Goal: Task Accomplishment & Management: Manage account settings

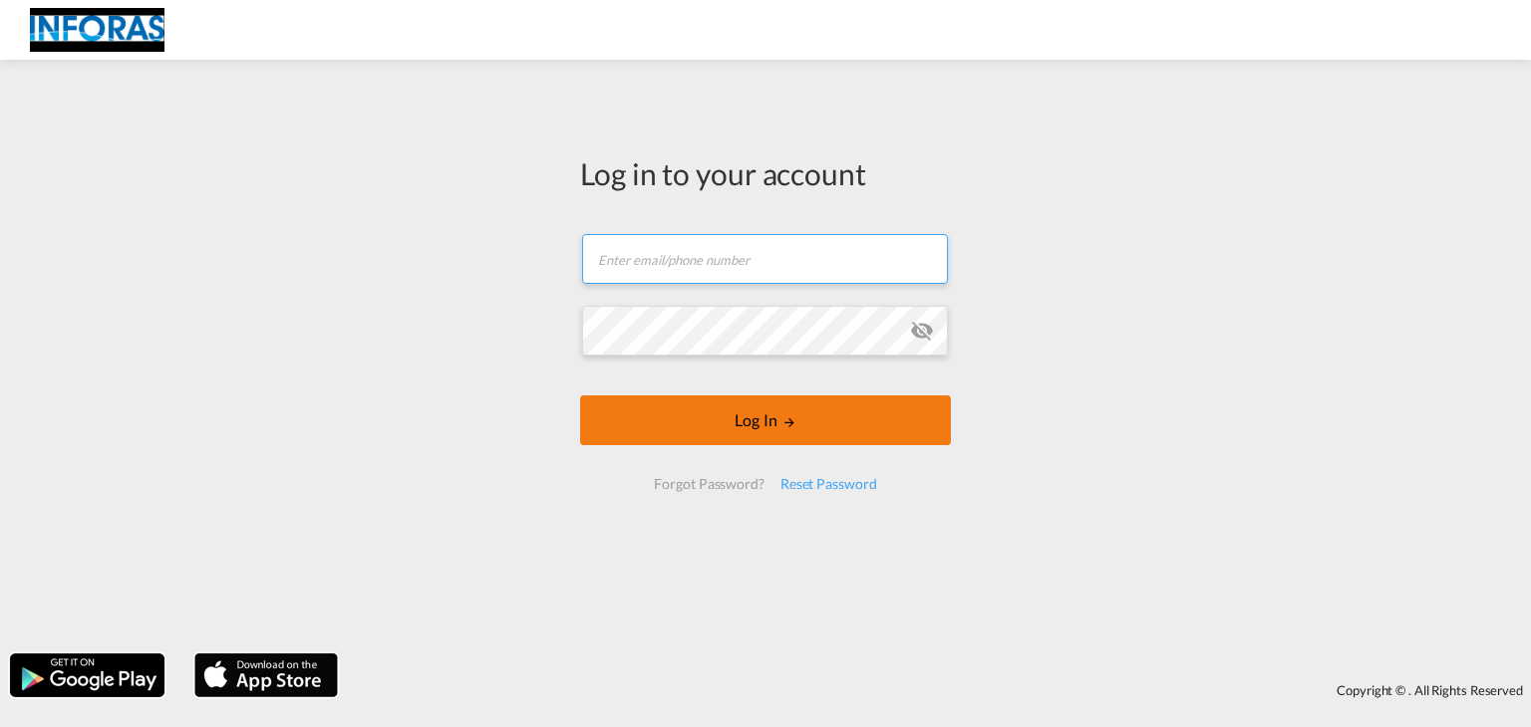
type input "[EMAIL_ADDRESS][DOMAIN_NAME]"
click at [758, 418] on button "Log In" at bounding box center [765, 421] width 371 height 50
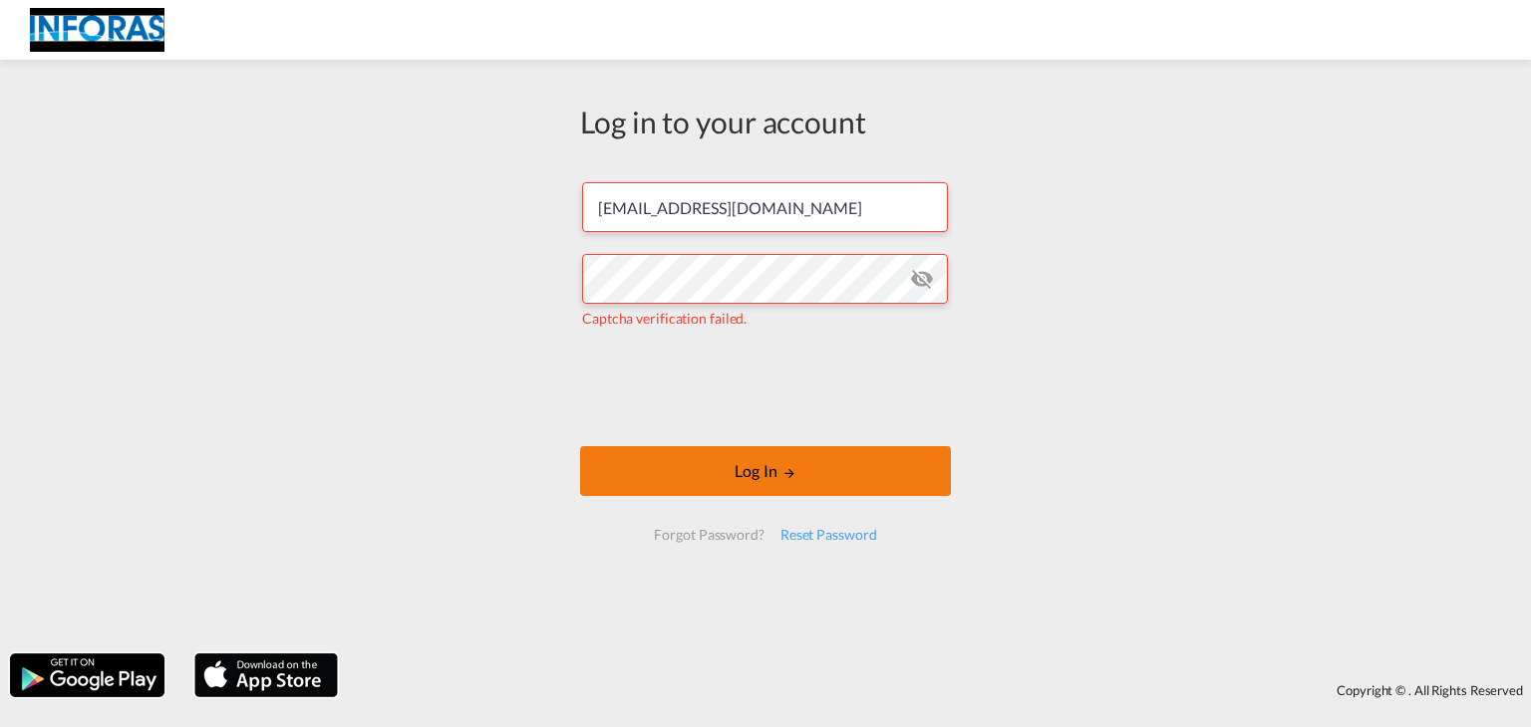
click at [777, 475] on button "Log In" at bounding box center [765, 471] width 371 height 50
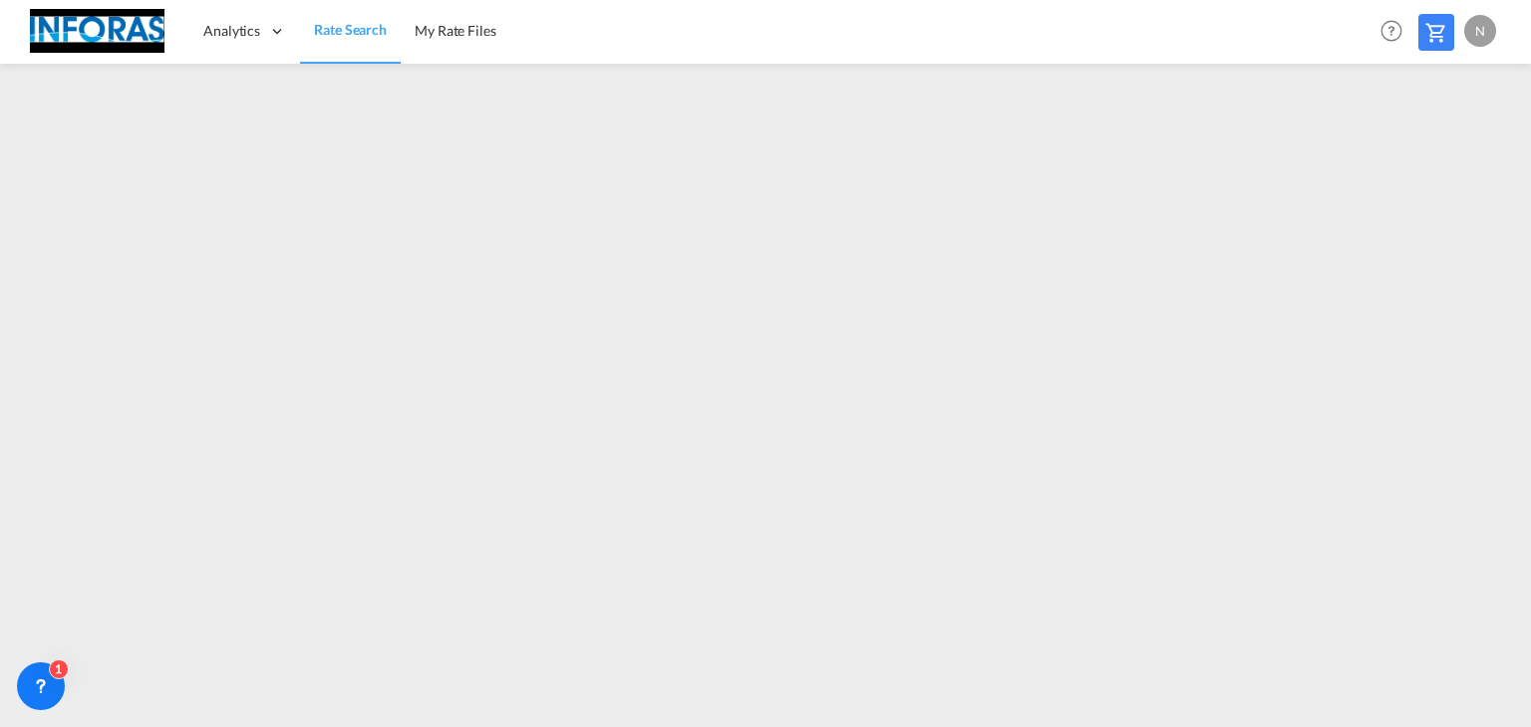
click at [1476, 34] on div "N" at bounding box center [1480, 31] width 32 height 32
click at [1427, 153] on button "Logout" at bounding box center [1457, 153] width 130 height 40
